Goal: Information Seeking & Learning: Learn about a topic

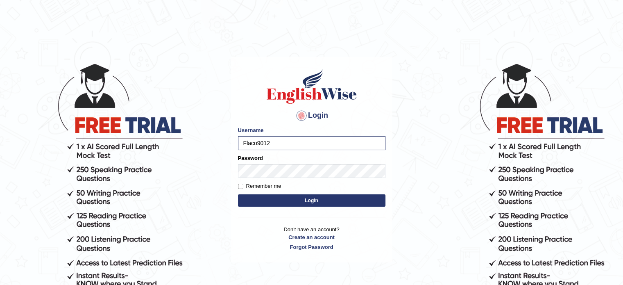
click at [275, 201] on button "Login" at bounding box center [311, 200] width 147 height 12
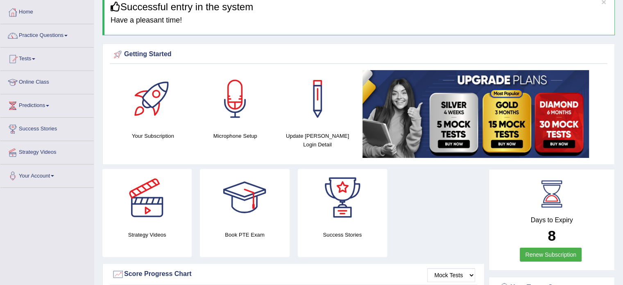
scroll to position [16, 0]
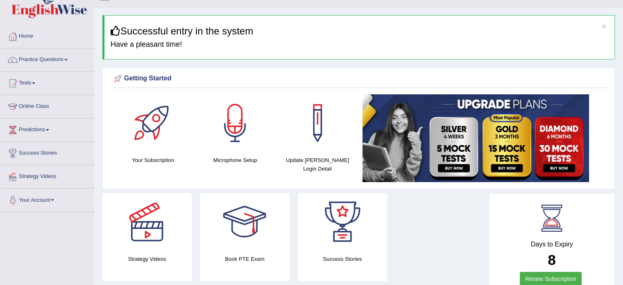
drag, startPoint x: 625, startPoint y: 34, endPoint x: 629, endPoint y: 38, distance: 5.2
click at [623, 38] on html "Toggle navigation Home Practice Questions Speaking Practice Read Aloud Repeat S…" at bounding box center [311, 126] width 623 height 285
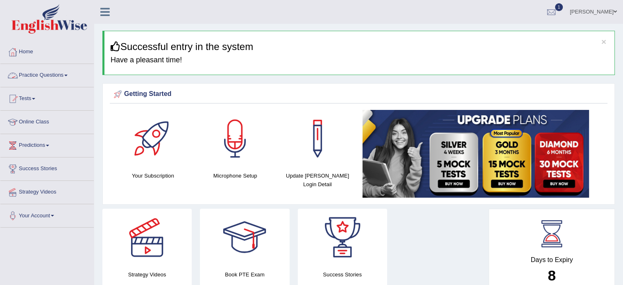
click at [64, 77] on link "Practice Questions" at bounding box center [46, 74] width 93 height 20
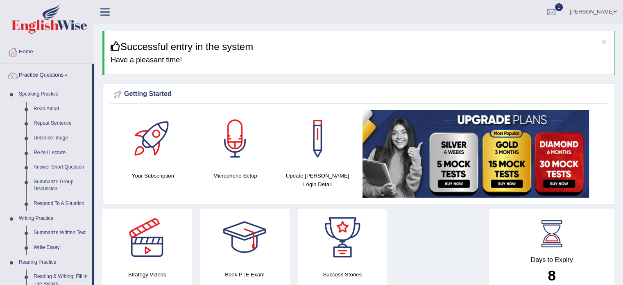
click at [64, 77] on link "Practice Questions" at bounding box center [45, 74] width 91 height 20
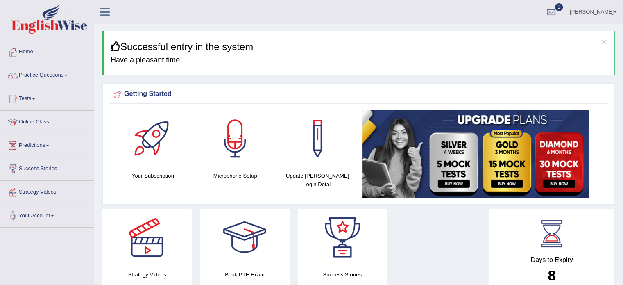
click at [31, 121] on link "Online Class" at bounding box center [46, 121] width 93 height 20
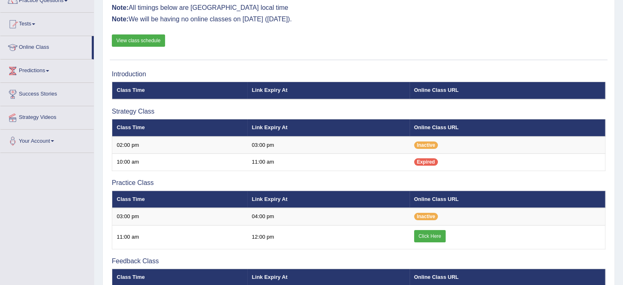
scroll to position [79, 0]
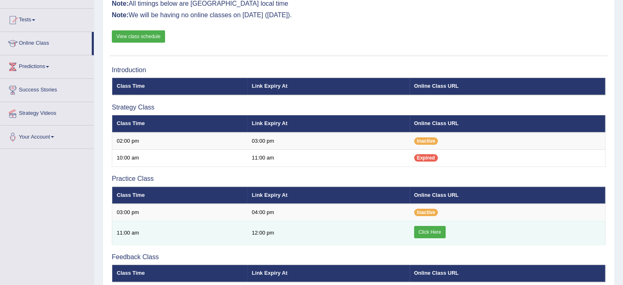
click at [432, 237] on td "Click Here" at bounding box center [508, 233] width 196 height 24
click at [429, 228] on link "Click Here" at bounding box center [430, 232] width 32 height 12
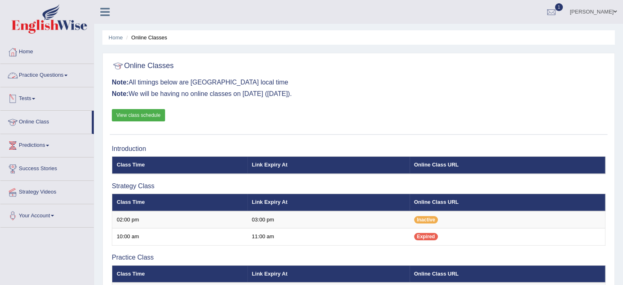
click at [32, 74] on link "Practice Questions" at bounding box center [46, 74] width 93 height 20
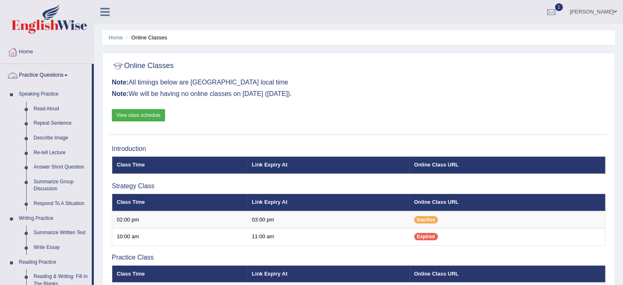
click at [41, 73] on link "Practice Questions" at bounding box center [45, 74] width 91 height 20
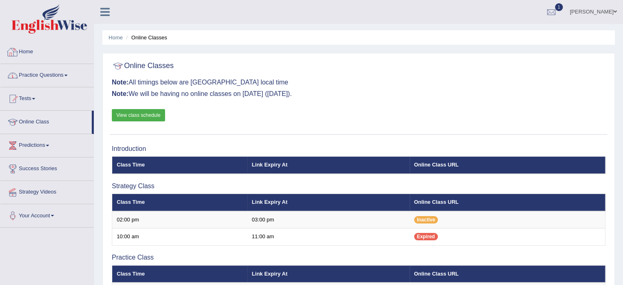
click at [29, 51] on link "Home" at bounding box center [46, 51] width 93 height 20
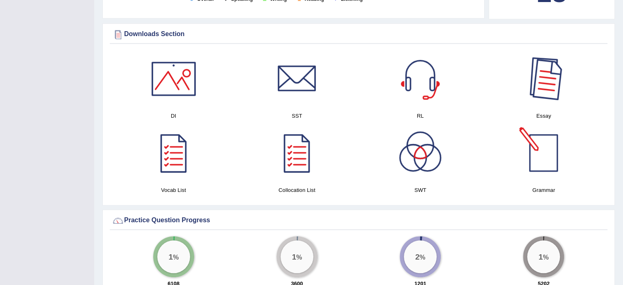
click at [545, 94] on div at bounding box center [543, 78] width 57 height 57
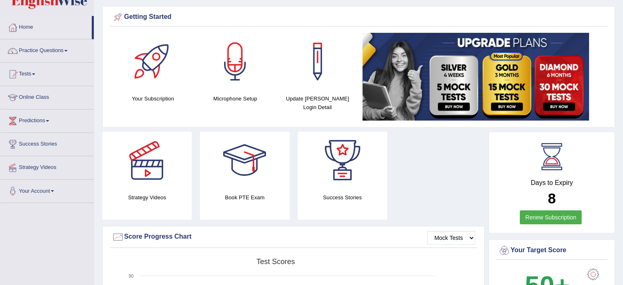
scroll to position [11, 0]
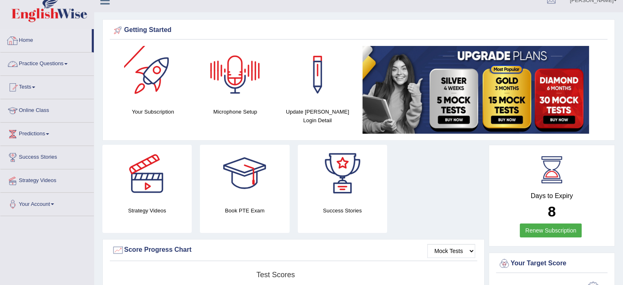
click at [68, 69] on link "Practice Questions" at bounding box center [46, 62] width 93 height 20
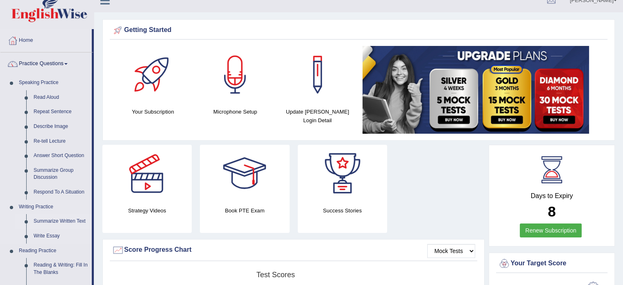
click at [58, 219] on link "Summarize Written Text" at bounding box center [61, 221] width 62 height 15
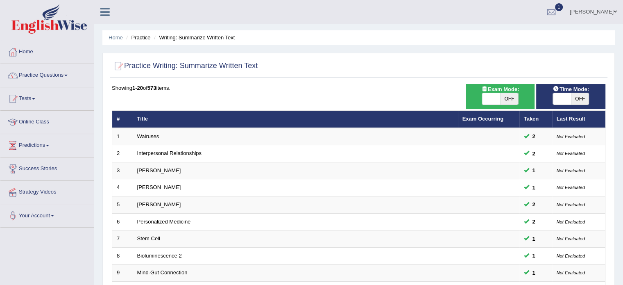
click at [506, 96] on span "OFF" at bounding box center [509, 98] width 18 height 11
checkbox input "true"
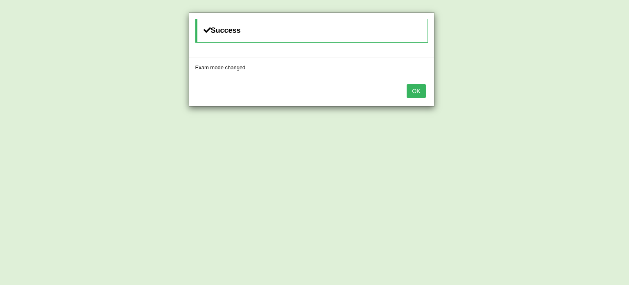
click at [409, 95] on button "OK" at bounding box center [416, 91] width 19 height 14
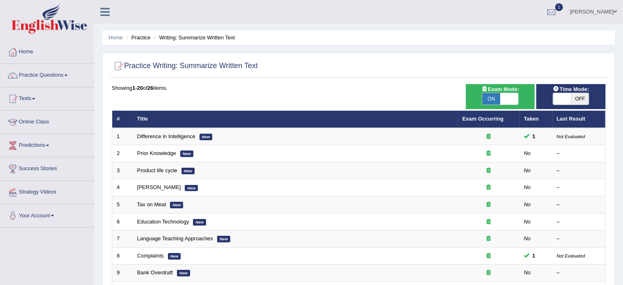
click at [579, 98] on span "OFF" at bounding box center [580, 98] width 18 height 11
checkbox input "true"
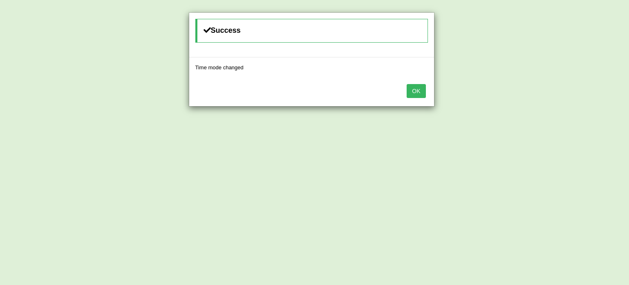
click at [420, 86] on button "OK" at bounding box center [416, 91] width 19 height 14
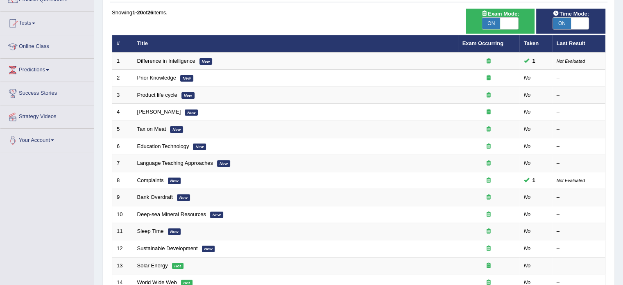
scroll to position [95, 0]
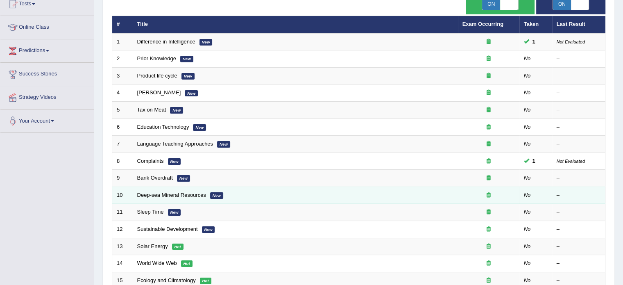
click at [160, 197] on td "Deep-sea Mineral Resources New" at bounding box center [295, 194] width 325 height 17
click at [157, 193] on link "Deep-sea Mineral Resources" at bounding box center [171, 195] width 69 height 6
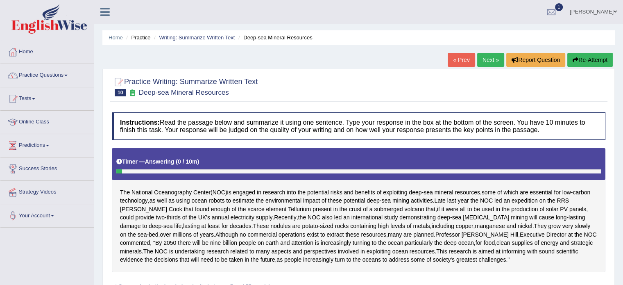
drag, startPoint x: 437, startPoint y: 229, endPoint x: 629, endPoint y: 92, distance: 235.6
click at [623, 92] on html "Toggle navigation Home Practice Questions Speaking Practice Read Aloud Repeat S…" at bounding box center [311, 142] width 623 height 285
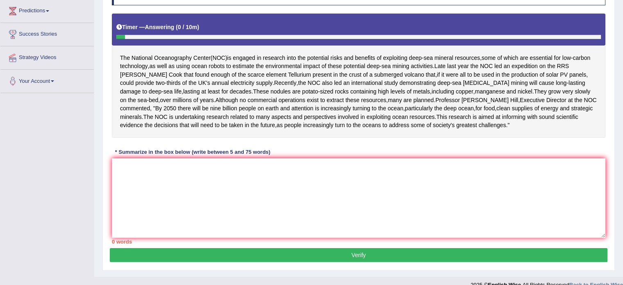
scroll to position [134, 0]
click at [264, 198] on textarea at bounding box center [359, 197] width 494 height 79
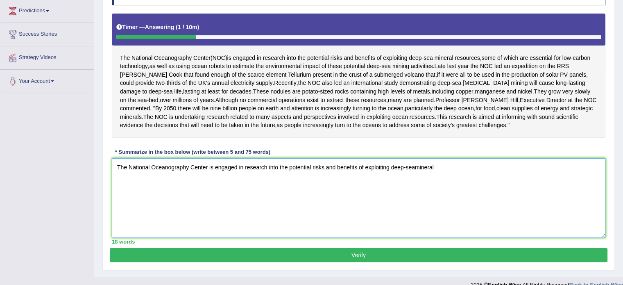
click at [415, 191] on textarea "The National Oceanography Center is engaged in research into the potential risk…" at bounding box center [359, 197] width 494 height 79
click at [447, 189] on textarea "The National Oceanography Center is engaged in research into the potential risk…" at bounding box center [359, 197] width 494 height 79
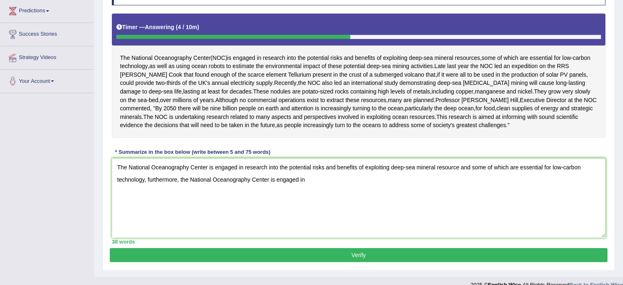
click at [347, 93] on div "The National Oceanography Center ( NOC ) is engaged in research into the potent…" at bounding box center [359, 76] width 494 height 124
click at [338, 208] on textarea "The National Oceanography Center is engaged in research into the potential risk…" at bounding box center [359, 197] width 494 height 79
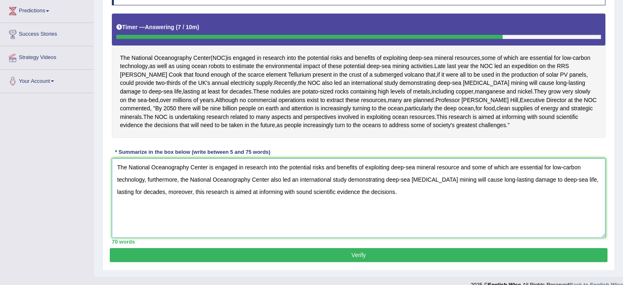
type textarea "The National Oceanography Center is engaged in research into the potential risk…"
click at [352, 262] on button "Verify" at bounding box center [359, 255] width 498 height 14
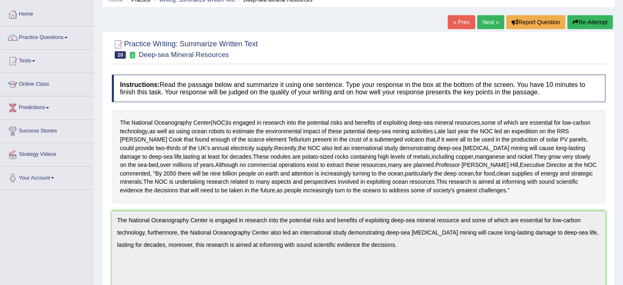
scroll to position [0, 0]
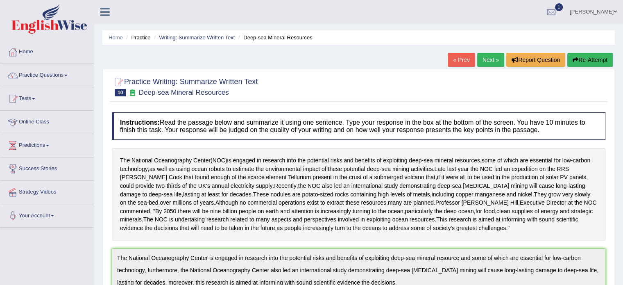
click at [480, 60] on link "Next »" at bounding box center [490, 60] width 27 height 14
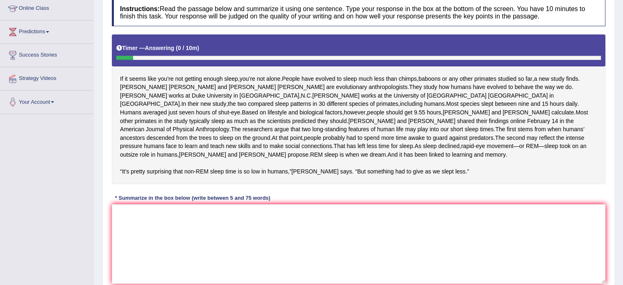
scroll to position [114, 0]
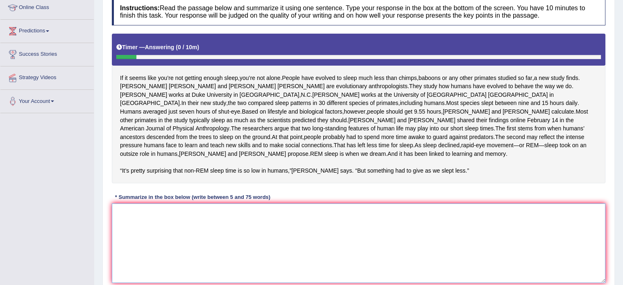
click at [211, 252] on textarea at bounding box center [359, 242] width 494 height 79
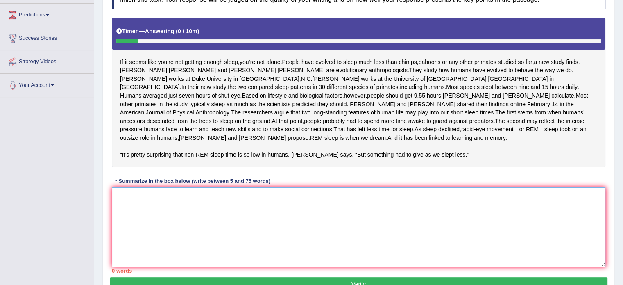
scroll to position [137, 0]
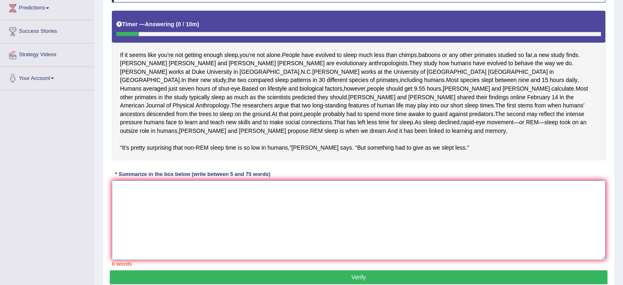
click at [245, 236] on textarea at bounding box center [359, 219] width 494 height 79
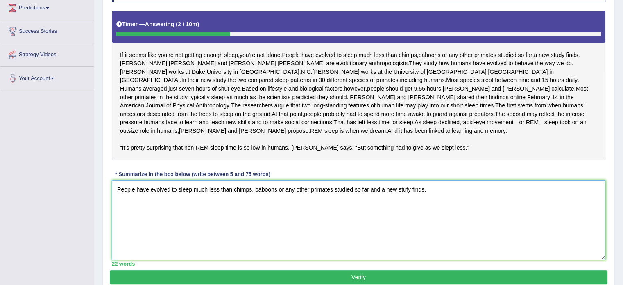
click at [382, 214] on textarea "People have evolved to sleep much less than chimps, baboons or any other primat…" at bounding box center [359, 219] width 494 height 79
click at [438, 218] on textarea "People have evolved to sleep much less than chimps, baboons or any other primat…" at bounding box center [359, 219] width 494 height 79
click at [495, 260] on textarea "People have evolved to sleep much less than chimps, baboons or any other primat…" at bounding box center [359, 219] width 494 height 79
click at [503, 216] on textarea "People have evolved to sleep much less than chimps, baboons or any other primat…" at bounding box center [359, 219] width 494 height 79
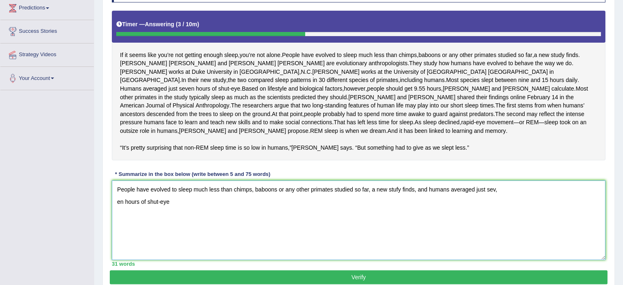
click at [187, 231] on textarea "People have evolved to sleep much less than chimps, baboons or any other primat…" at bounding box center [359, 219] width 494 height 79
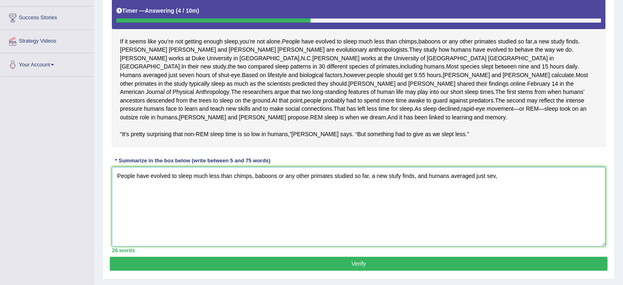
scroll to position [149, 0]
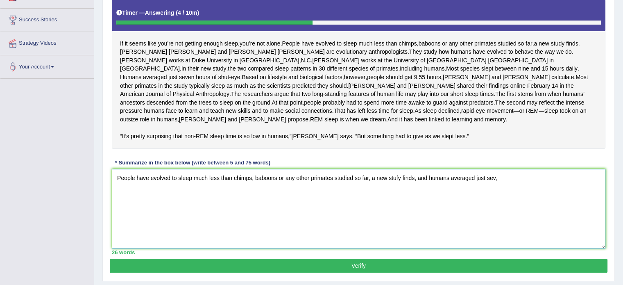
click at [500, 204] on textarea "People have evolved to sleep much less than chimps, baboons or any other primat…" at bounding box center [359, 208] width 494 height 79
click at [582, 204] on textarea "People have evolved to sleep much less than chimps, baboons or any other primat…" at bounding box center [359, 208] width 494 height 79
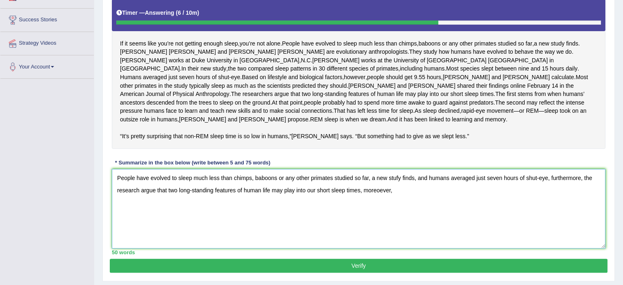
click at [397, 218] on textarea "People have evolved to sleep much less than chimps, baboons or any other primat…" at bounding box center [359, 208] width 494 height 79
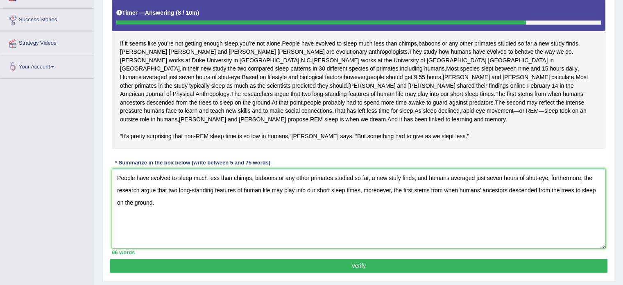
scroll to position [196, 0]
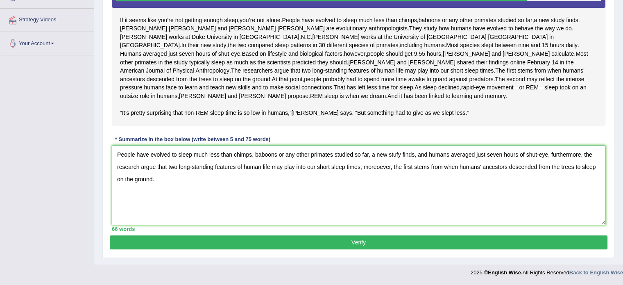
type textarea "People have evolved to sleep much less than chimps, baboons or any other primat…"
click at [482, 246] on button "Verify" at bounding box center [359, 242] width 498 height 14
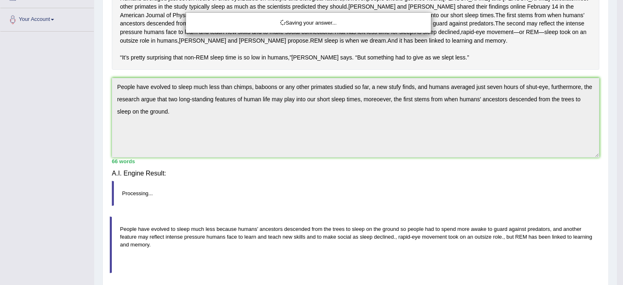
scroll to position [159, 0]
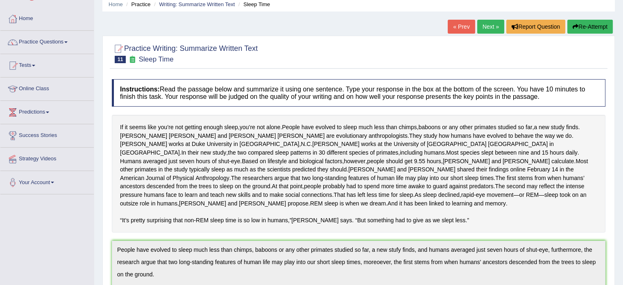
scroll to position [0, 0]
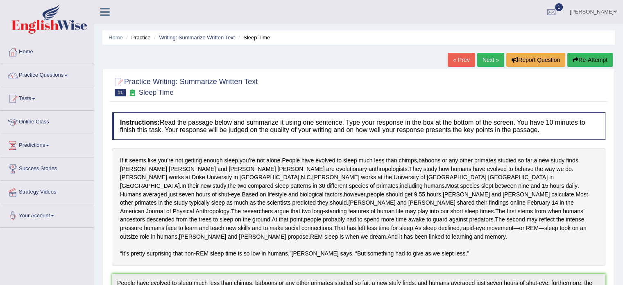
click at [495, 61] on link "Next »" at bounding box center [490, 60] width 27 height 14
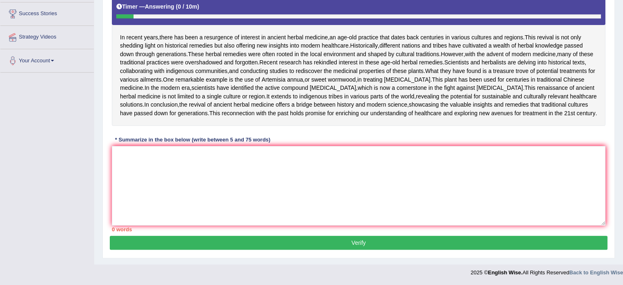
scroll to position [161, 0]
click at [331, 222] on textarea at bounding box center [359, 185] width 494 height 79
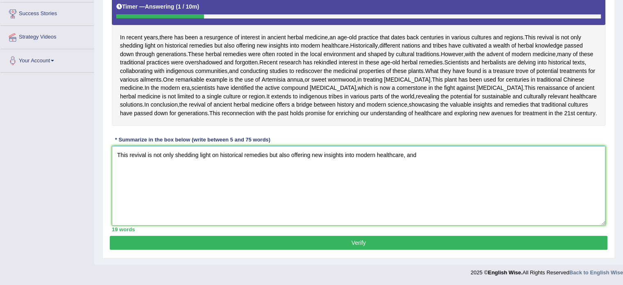
click at [511, 225] on textarea "This revival is not only shedding light on historical remedies but also offerin…" at bounding box center [359, 185] width 494 height 79
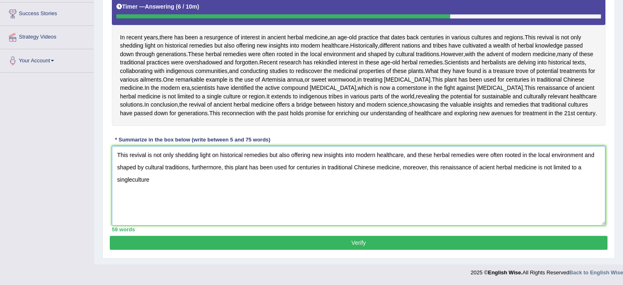
click at [131, 225] on textarea "This revival is not only shedding light on historical remedies but also offerin…" at bounding box center [359, 185] width 494 height 79
click at [136, 225] on textarea "This revival is not only shedding light on historical remedies but also offerin…" at bounding box center [359, 185] width 494 height 79
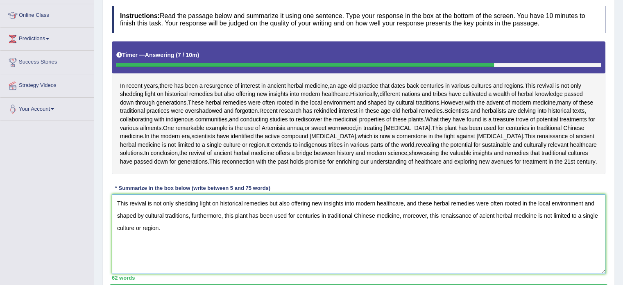
scroll to position [100, 0]
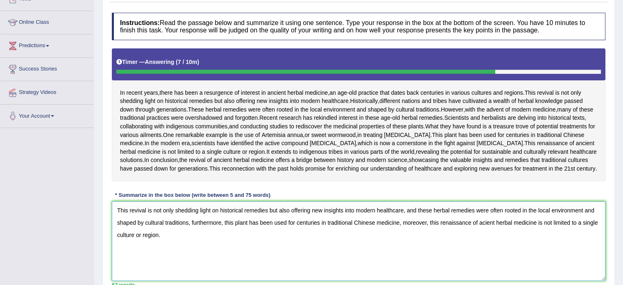
type textarea "This revival is not only shedding light on historical remedies but also offerin…"
click at [617, 188] on div "Home Practice Writing: Summarize Written Text [PERSON_NAME] « Prev Next » Repor…" at bounding box center [358, 109] width 529 height 419
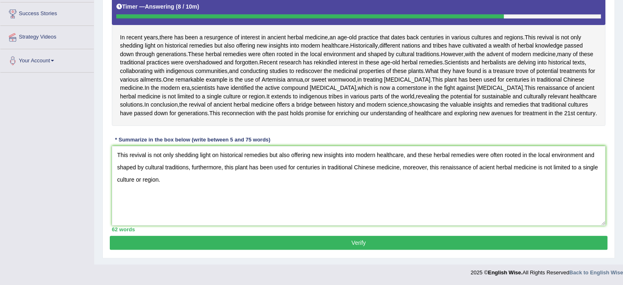
click at [412, 247] on button "Verify" at bounding box center [359, 243] width 498 height 14
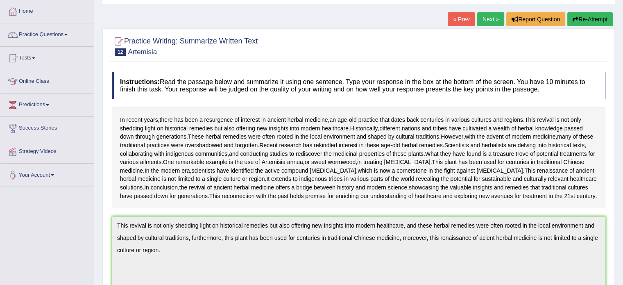
scroll to position [0, 0]
